Goal: Transaction & Acquisition: Book appointment/travel/reservation

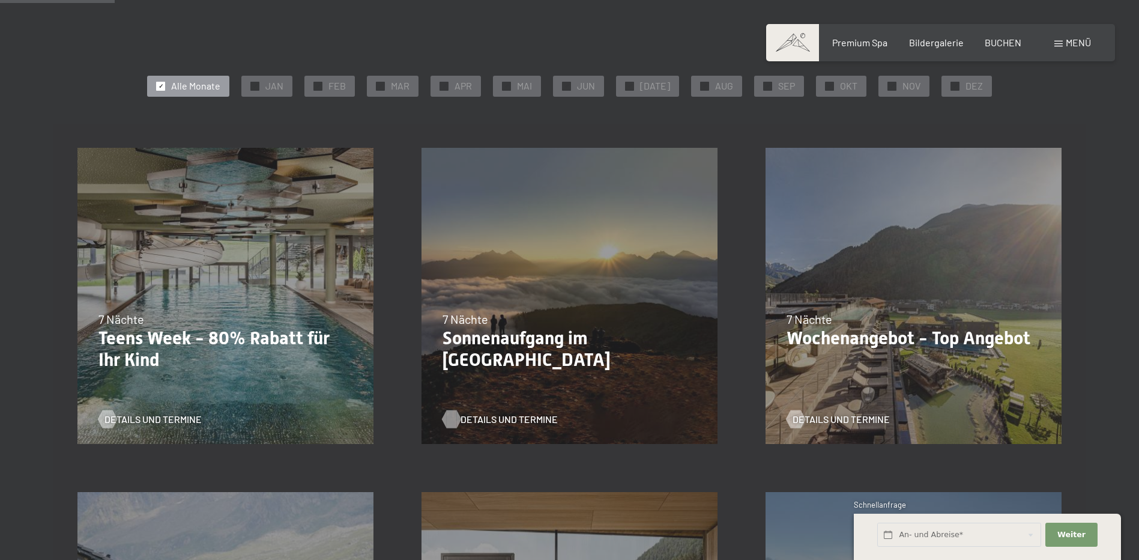
click at [522, 419] on span "Details und Termine" at bounding box center [509, 419] width 97 height 13
